Goal: Find specific page/section: Find specific page/section

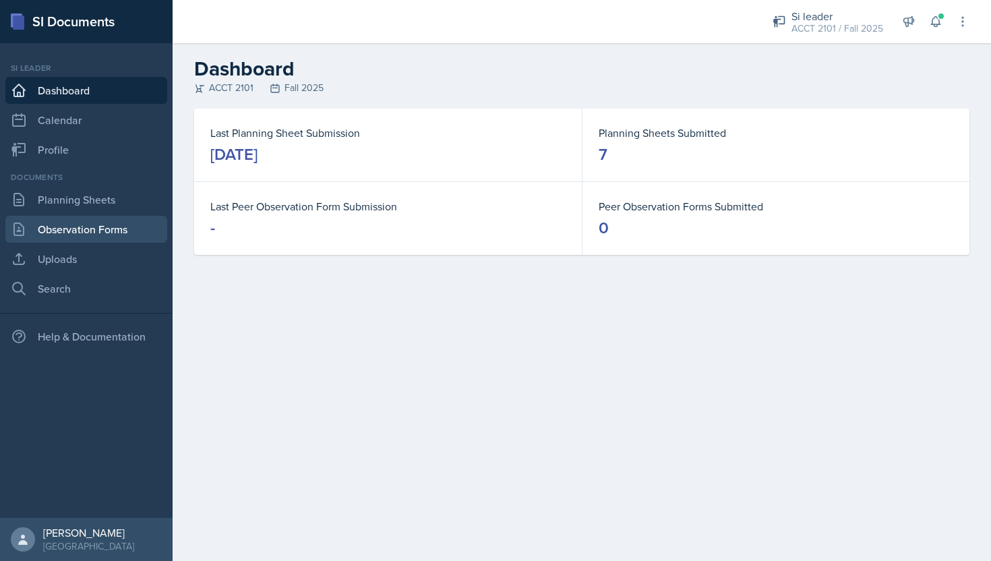
click at [84, 222] on link "Observation Forms" at bounding box center [86, 229] width 162 height 27
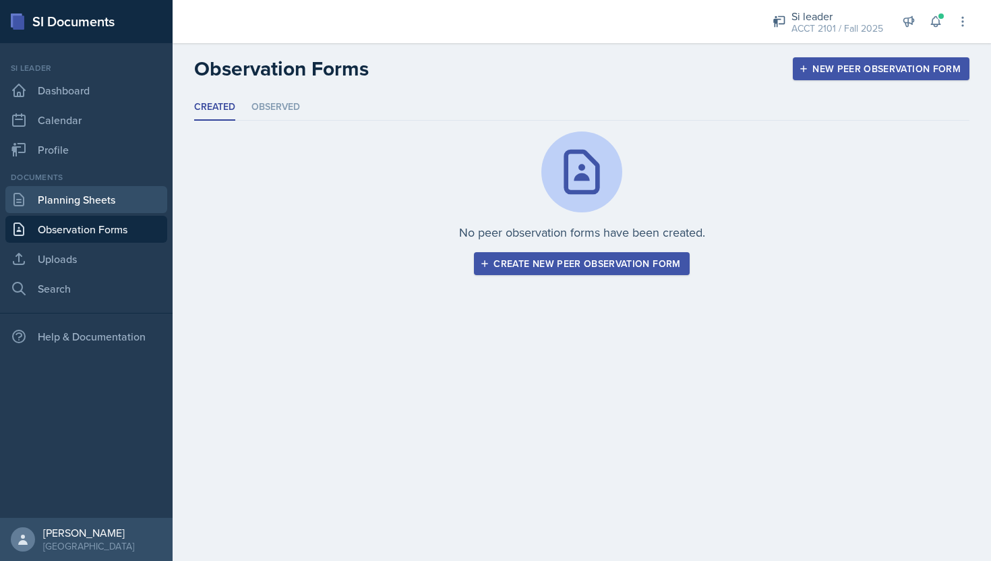
click at [77, 200] on link "Planning Sheets" at bounding box center [86, 199] width 162 height 27
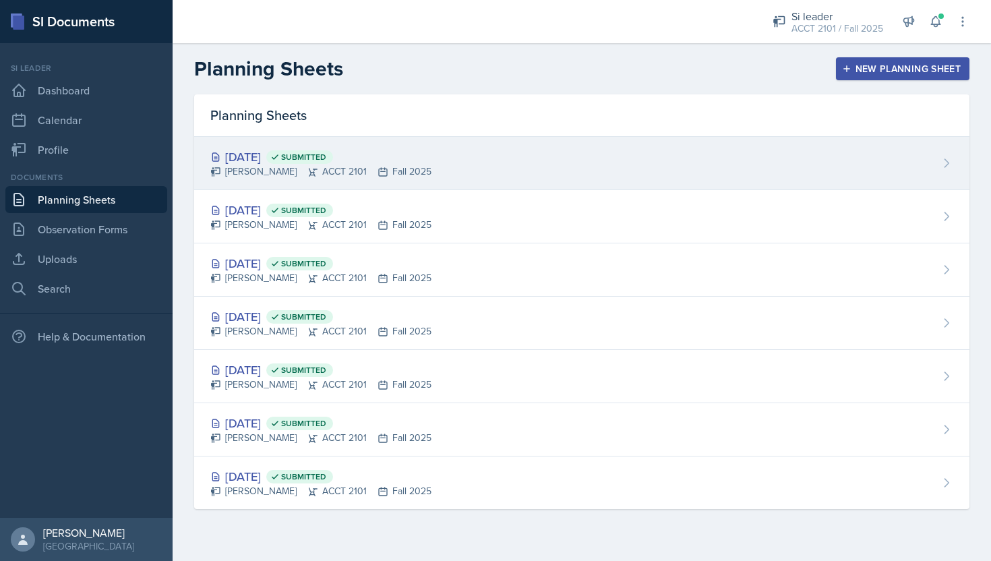
click at [371, 183] on div "[DATE] Submitted [PERSON_NAME] ACCT 2101 Fall 2025" at bounding box center [581, 163] width 775 height 53
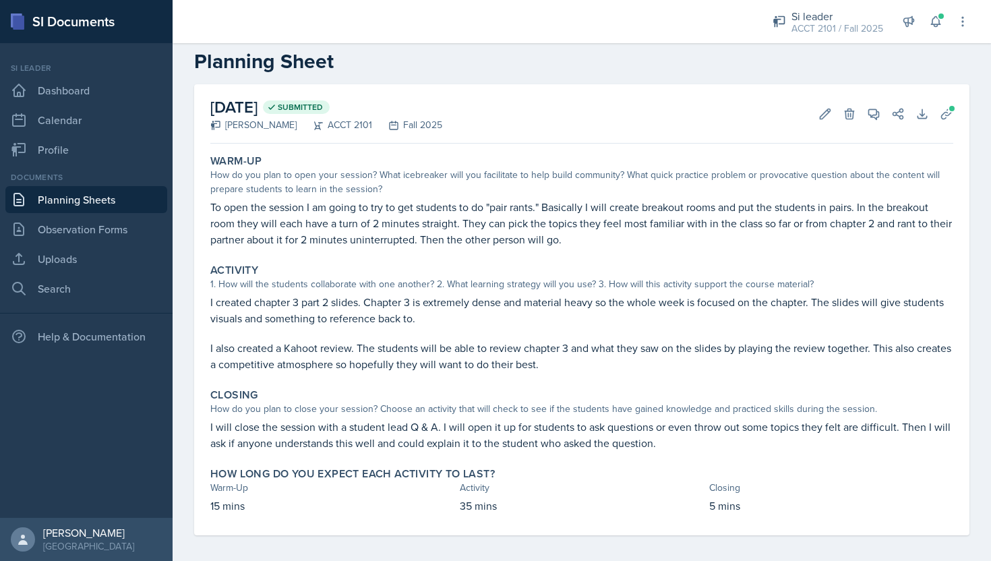
scroll to position [28, 0]
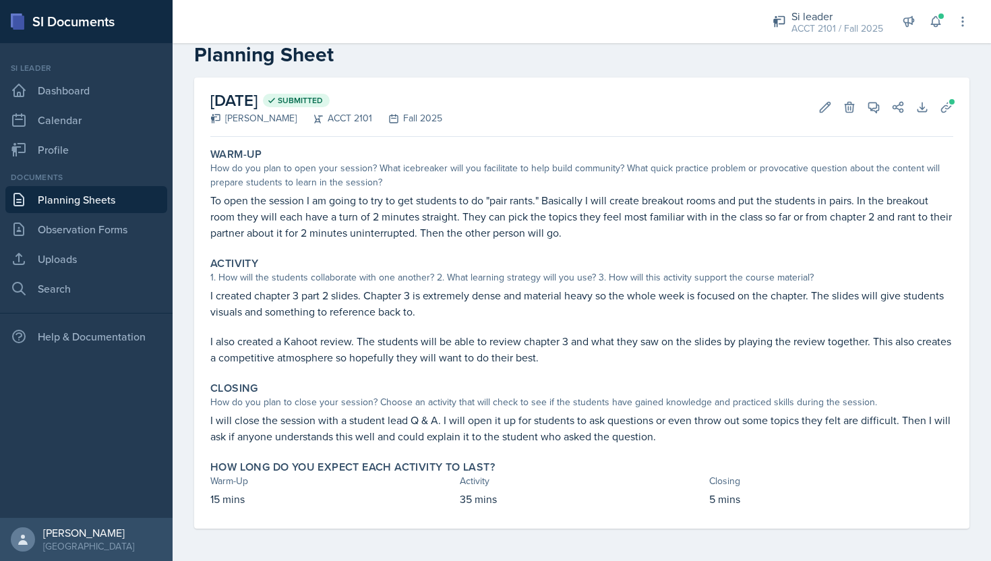
click at [450, 306] on p "I created chapter 3 part 2 slides. Chapter 3 is extremely dense and material he…" at bounding box center [581, 303] width 743 height 32
